Goal: Information Seeking & Learning: Learn about a topic

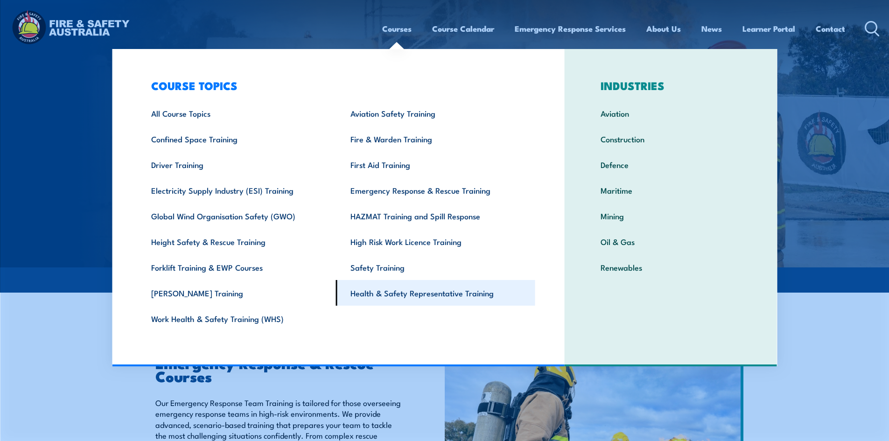
click at [410, 292] on link "Health & Safety Representative Training" at bounding box center [435, 293] width 199 height 26
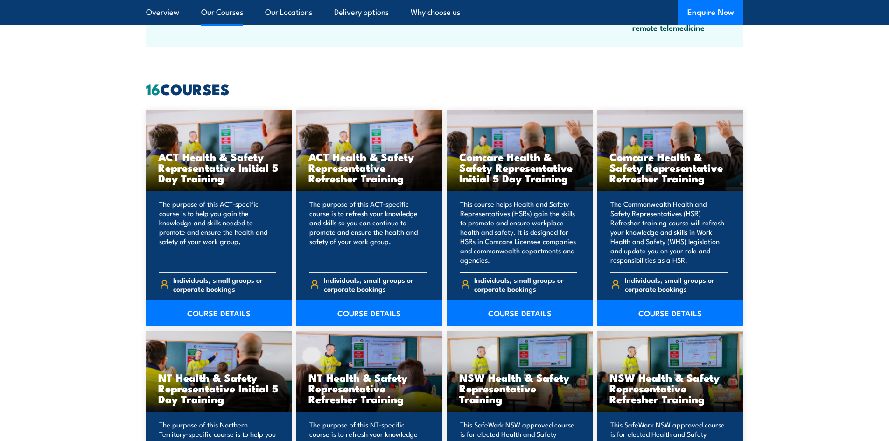
scroll to position [700, 0]
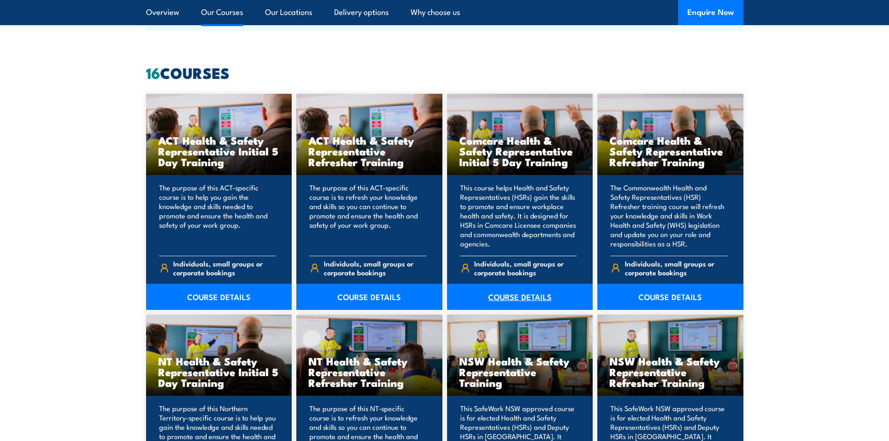
click at [506, 296] on link "COURSE DETAILS" at bounding box center [520, 297] width 146 height 26
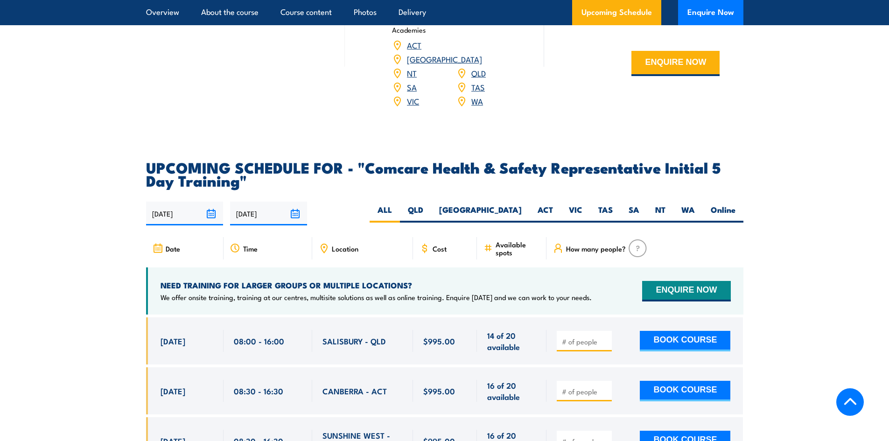
scroll to position [1446, 0]
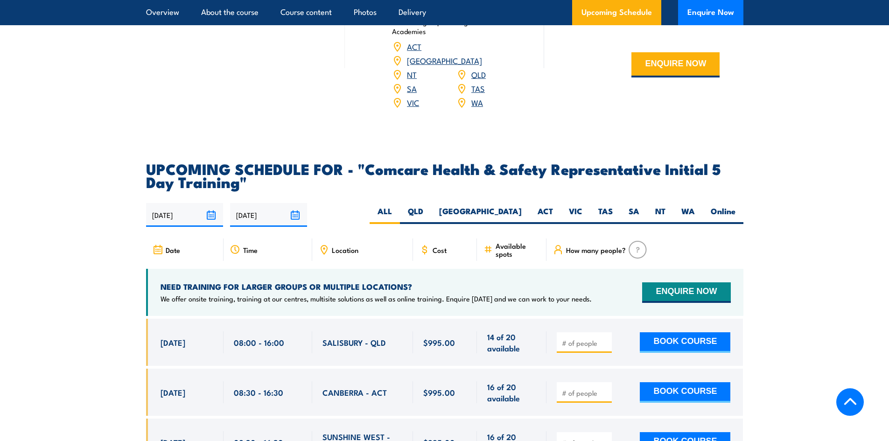
click at [251, 203] on input "18/02/2026" at bounding box center [268, 215] width 77 height 24
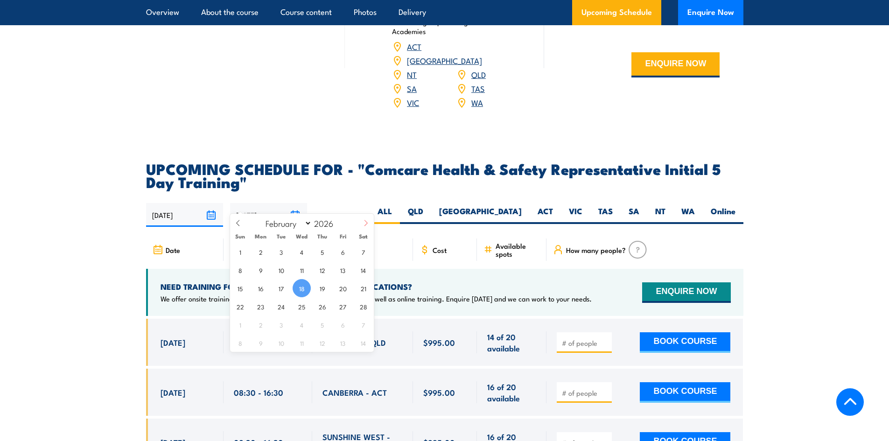
click at [367, 220] on icon at bounding box center [365, 223] width 7 height 7
select select "3"
click at [320, 309] on span "23" at bounding box center [322, 306] width 18 height 18
type input "23/04/2026"
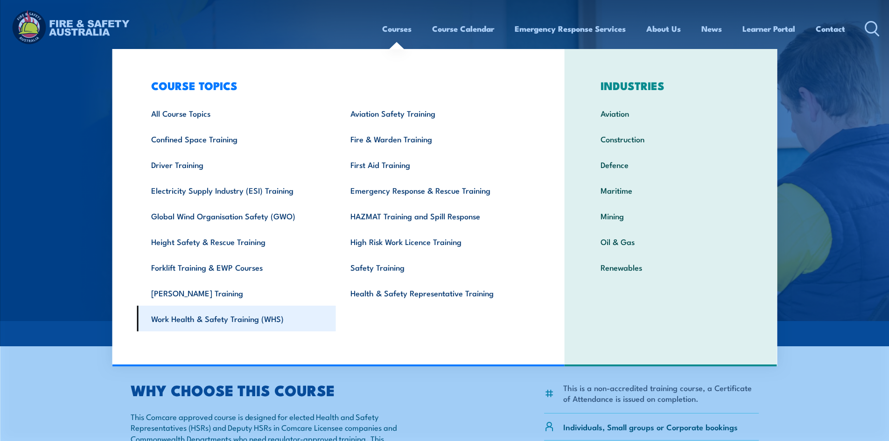
click at [220, 319] on link "Work Health & Safety Training (WHS)" at bounding box center [236, 319] width 199 height 26
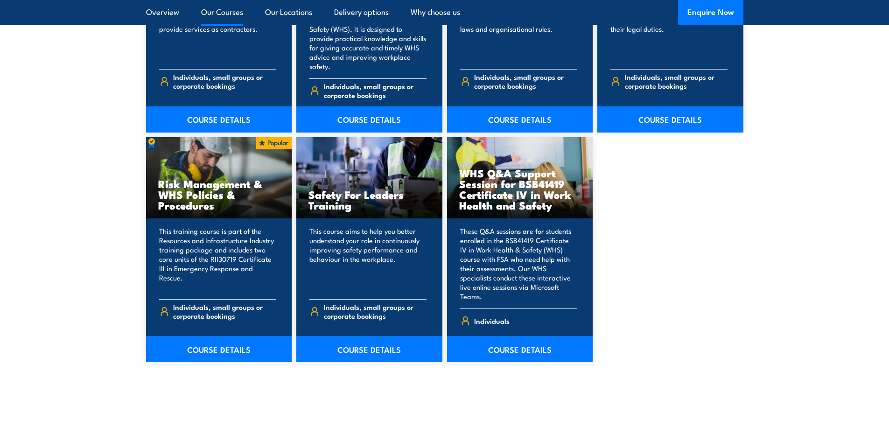
scroll to position [746, 0]
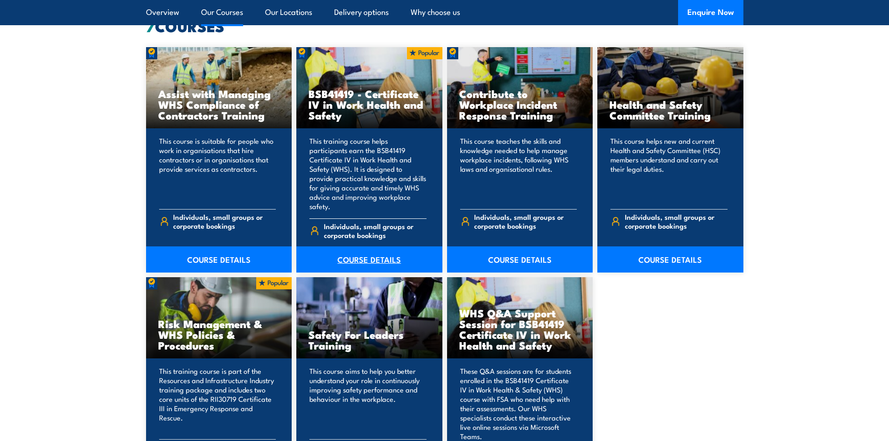
click at [360, 246] on link "COURSE DETAILS" at bounding box center [369, 259] width 146 height 26
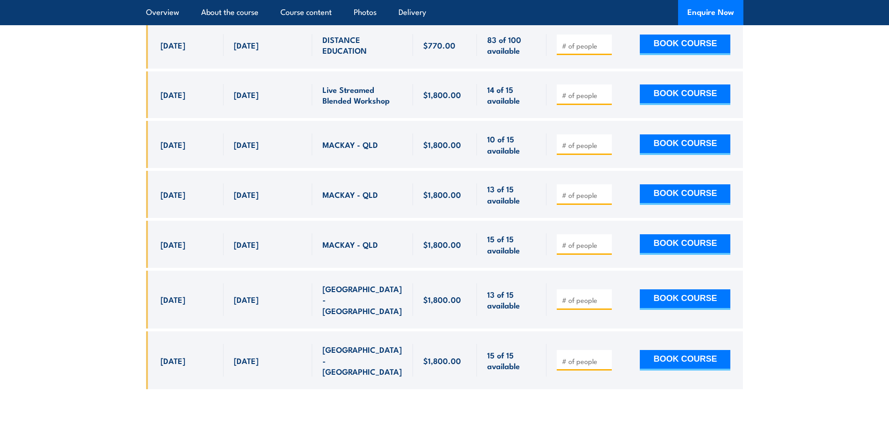
scroll to position [3079, 0]
